Goal: Task Accomplishment & Management: Complete application form

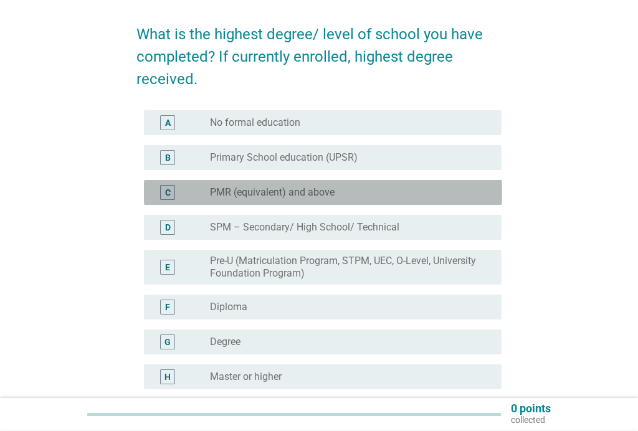
scroll to position [92, 0]
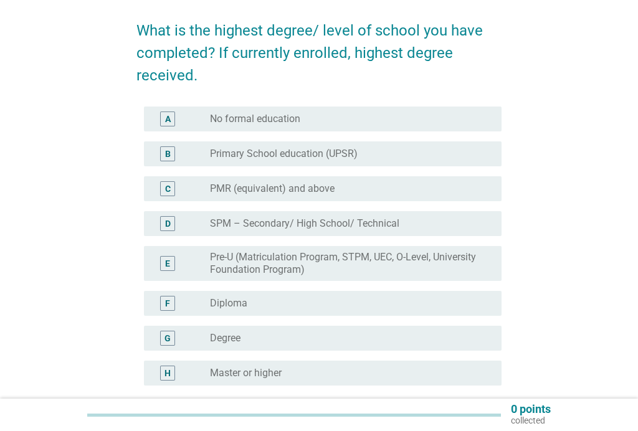
click at [166, 303] on div "F" at bounding box center [167, 303] width 5 height 13
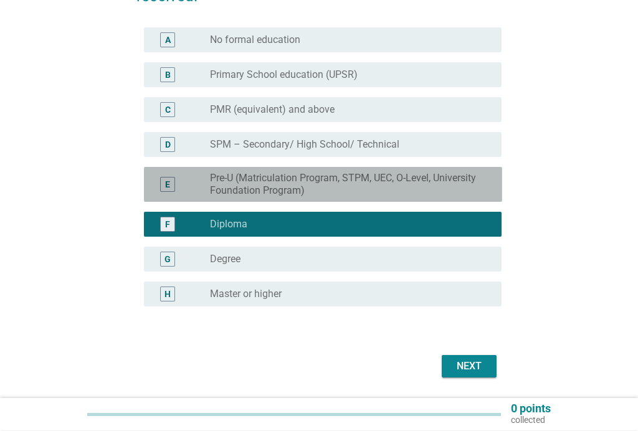
scroll to position [182, 0]
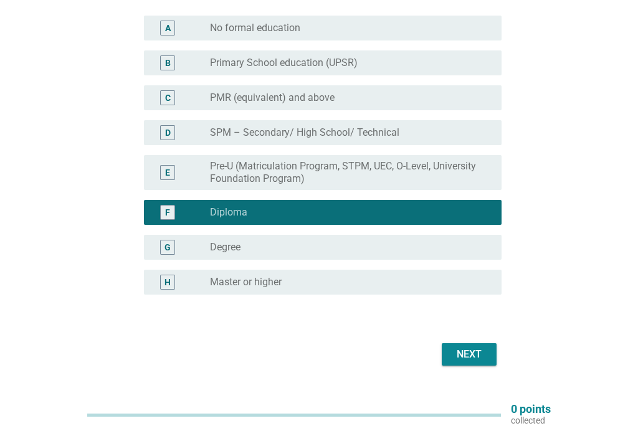
click at [467, 356] on div "Next" at bounding box center [468, 354] width 35 height 15
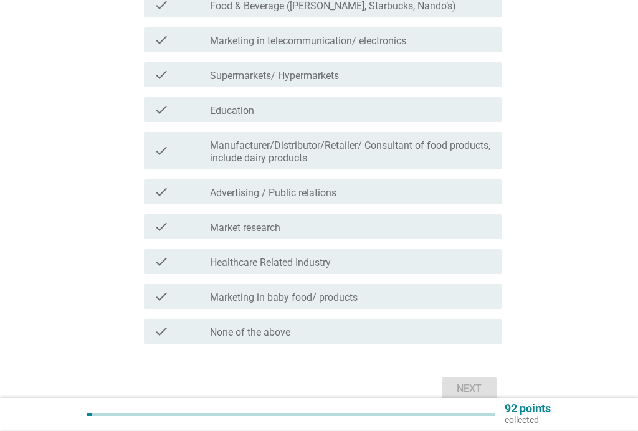
scroll to position [306, 0]
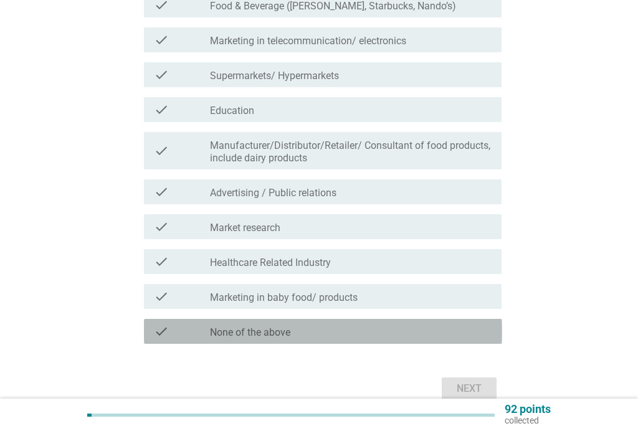
click at [194, 324] on div "check" at bounding box center [182, 331] width 56 height 15
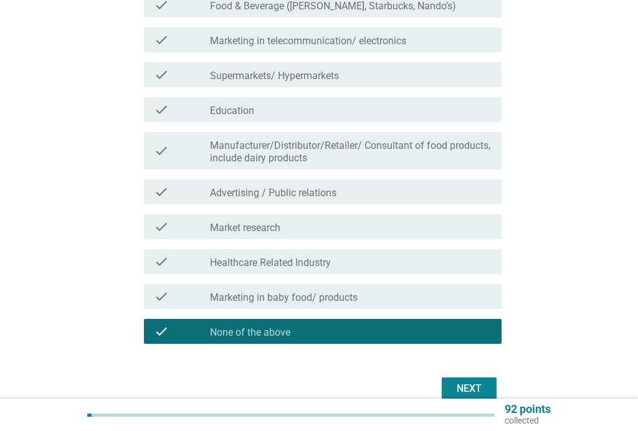
click at [475, 382] on div "Next" at bounding box center [468, 388] width 35 height 15
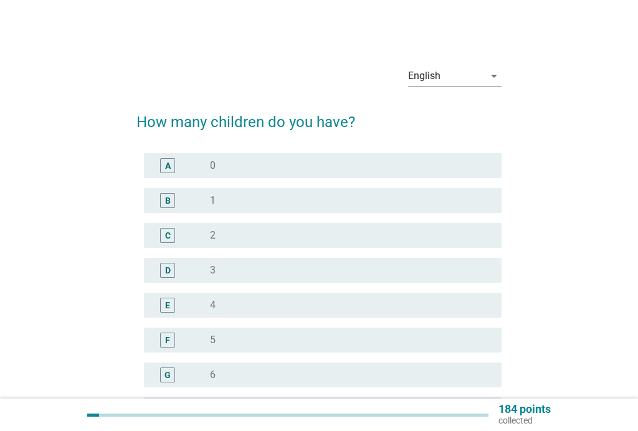
click at [431, 235] on div "radio_button_unchecked 2" at bounding box center [346, 235] width 272 height 12
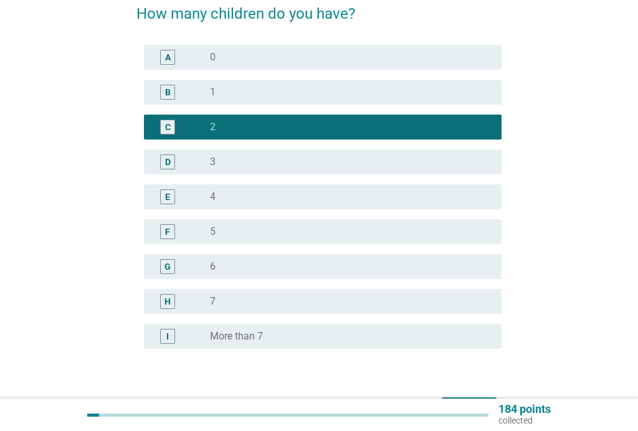
scroll to position [121, 0]
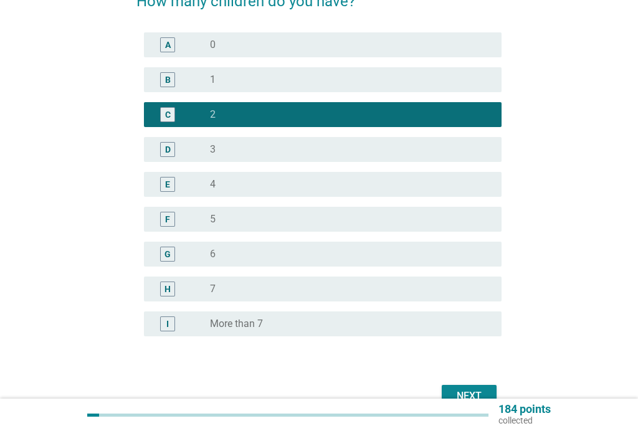
click at [474, 380] on form "How many children do you have? A radio_button_unchecked 0 B radio_button_unchec…" at bounding box center [319, 194] width 366 height 433
click at [478, 368] on form "How many children do you have? A radio_button_unchecked 0 B radio_button_unchec…" at bounding box center [319, 194] width 366 height 433
click at [486, 364] on form "How many children do you have? A radio_button_unchecked 0 B radio_button_unchec…" at bounding box center [319, 194] width 366 height 433
click at [586, 167] on div "English arrow_drop_down How many children do you have? A radio_button_unchecked…" at bounding box center [319, 173] width 578 height 496
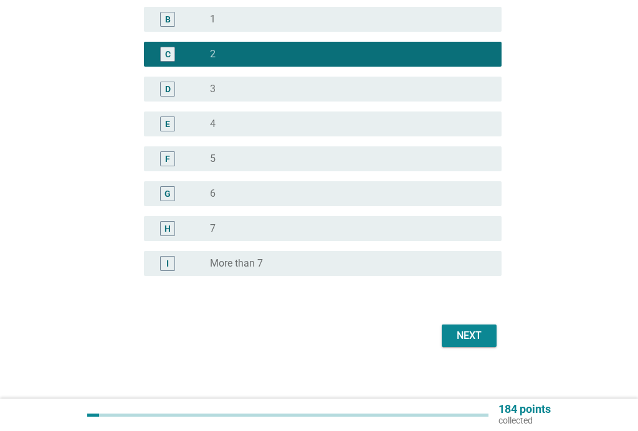
scroll to position [189, 0]
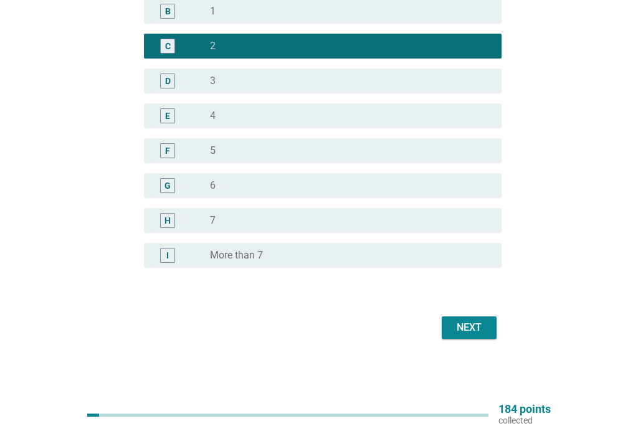
click at [473, 323] on div "Next" at bounding box center [468, 327] width 35 height 15
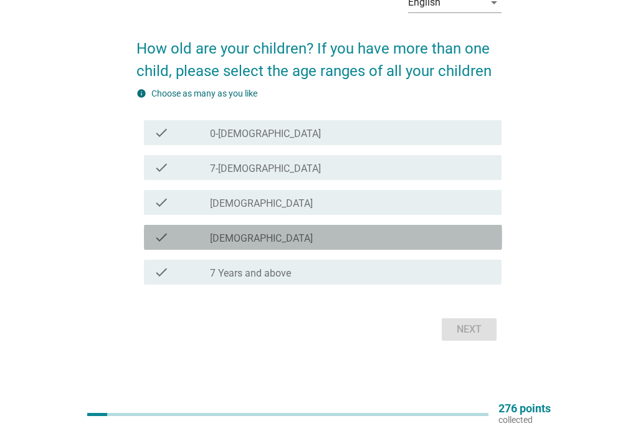
scroll to position [73, 0]
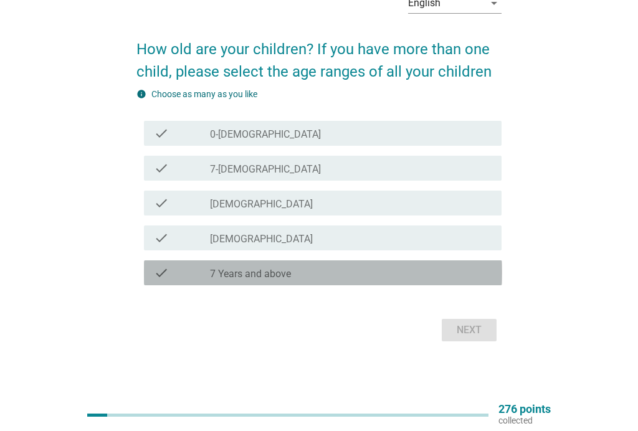
click at [371, 269] on div "check_box_outline_blank 7 Years and above" at bounding box center [350, 272] width 281 height 15
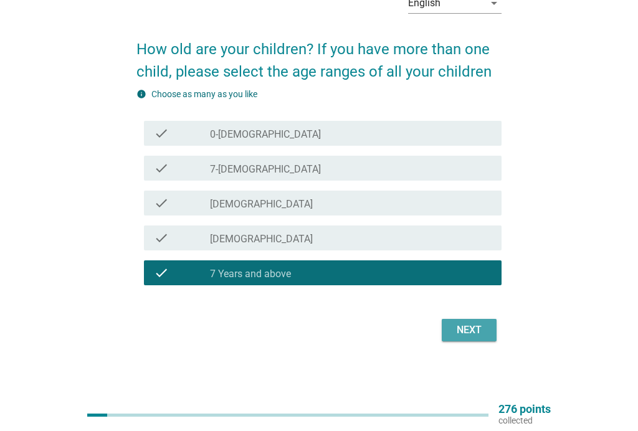
click at [475, 331] on div "Next" at bounding box center [468, 330] width 35 height 15
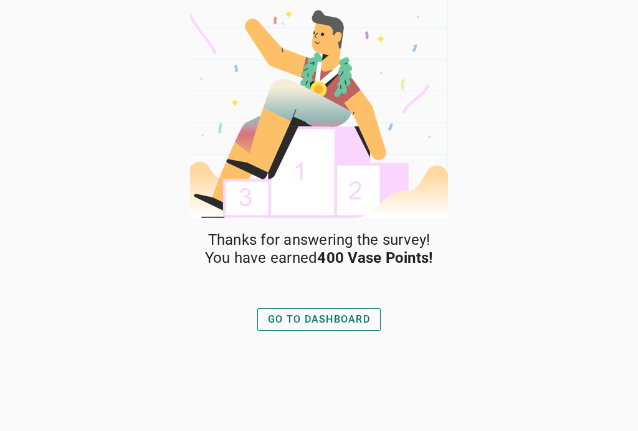
click at [349, 315] on div "GO TO DASHBOARD" at bounding box center [319, 319] width 102 height 15
